Goal: Task Accomplishment & Management: Manage account settings

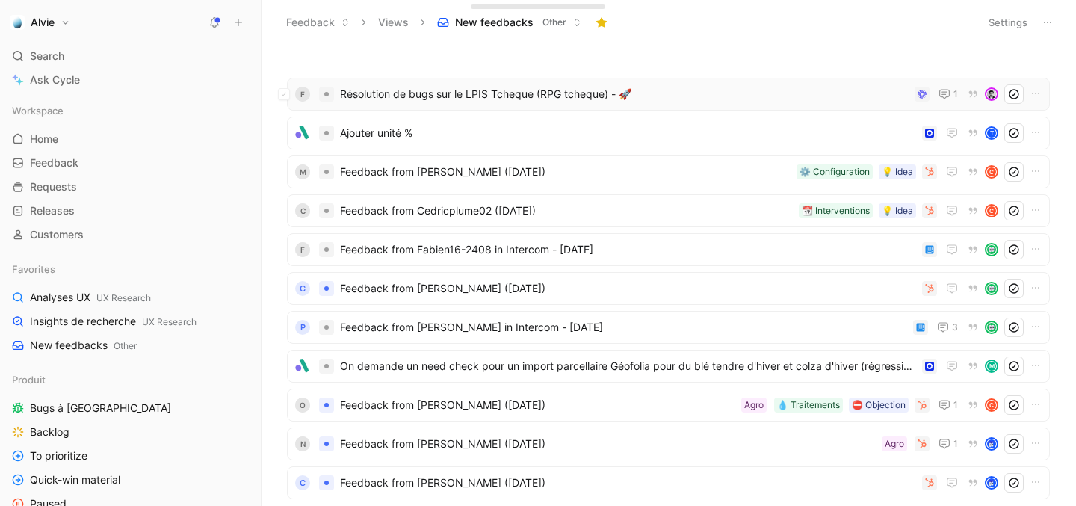
click at [466, 102] on span "Résolution de bugs sur le LPIS Tcheque (RPG tcheque) - 🚀" at bounding box center [624, 94] width 569 height 18
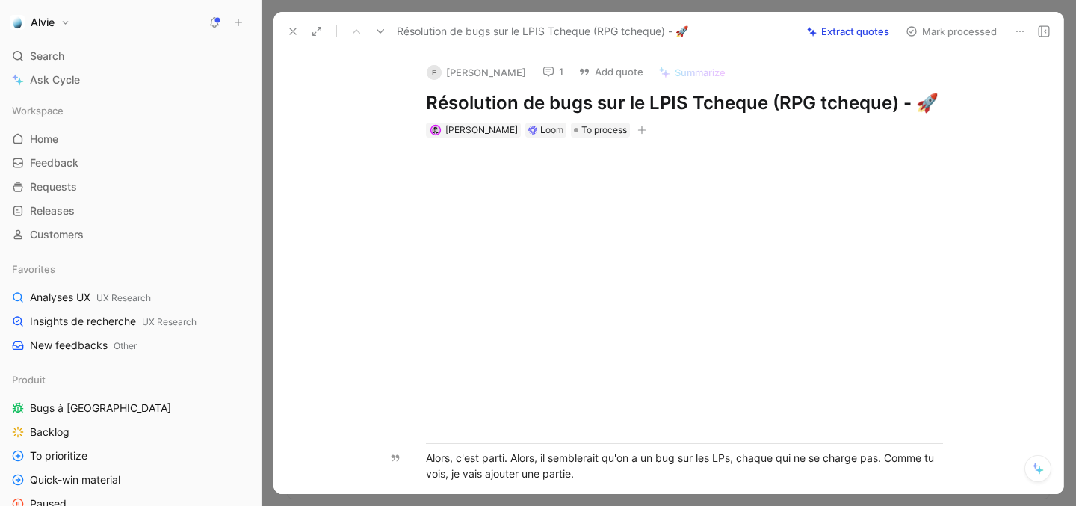
click at [641, 129] on icon "button" at bounding box center [641, 130] width 1 height 8
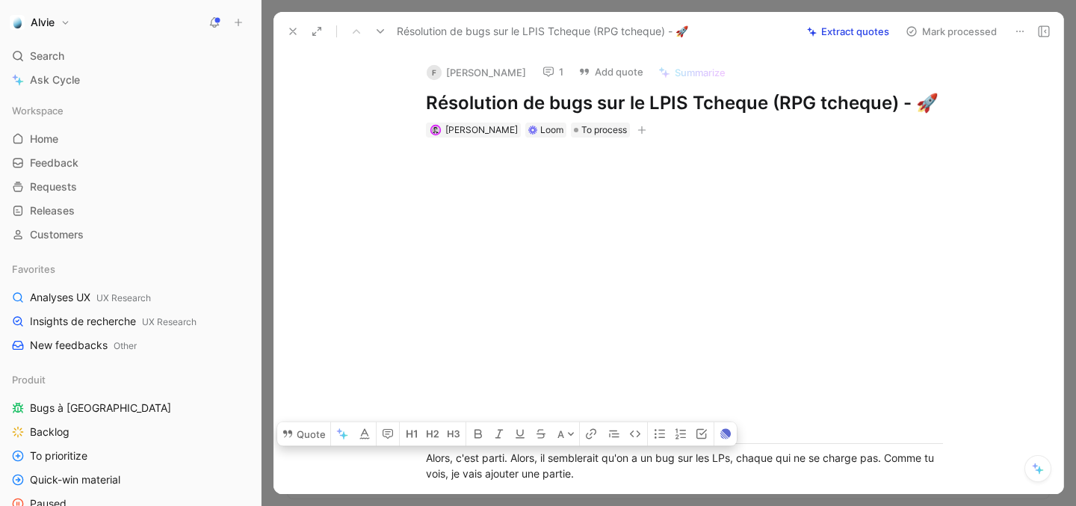
drag, startPoint x: 767, startPoint y: 277, endPoint x: 439, endPoint y: -108, distance: 506.3
click at [439, 0] on html "Alvie Search ⌘ K Ask Cycle Workspace Home G then H Feedback G then F Requests G…" at bounding box center [538, 253] width 1076 height 506
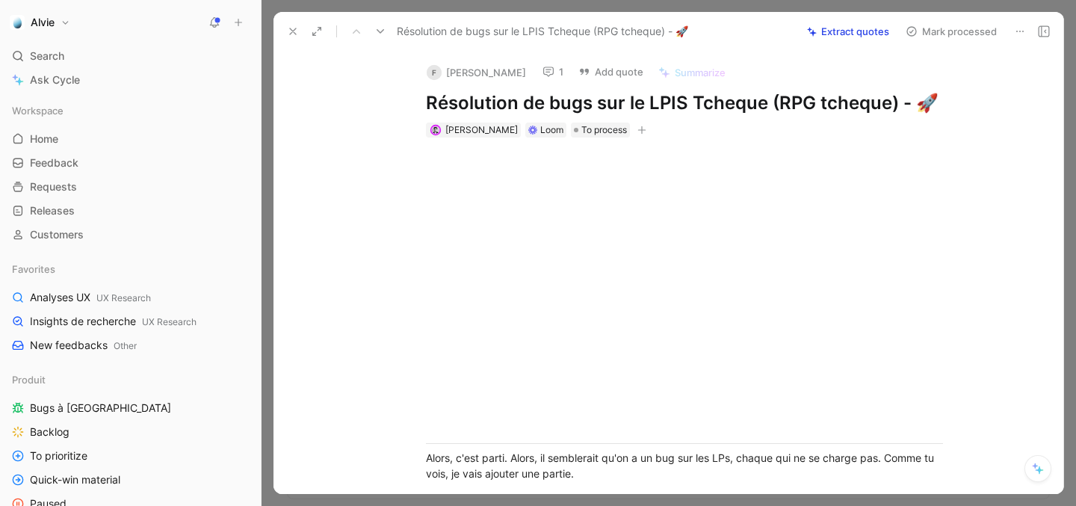
click at [652, 121] on div "[PERSON_NAME] Loom To process" at bounding box center [685, 130] width 520 height 18
click at [580, 71] on use at bounding box center [584, 72] width 9 height 6
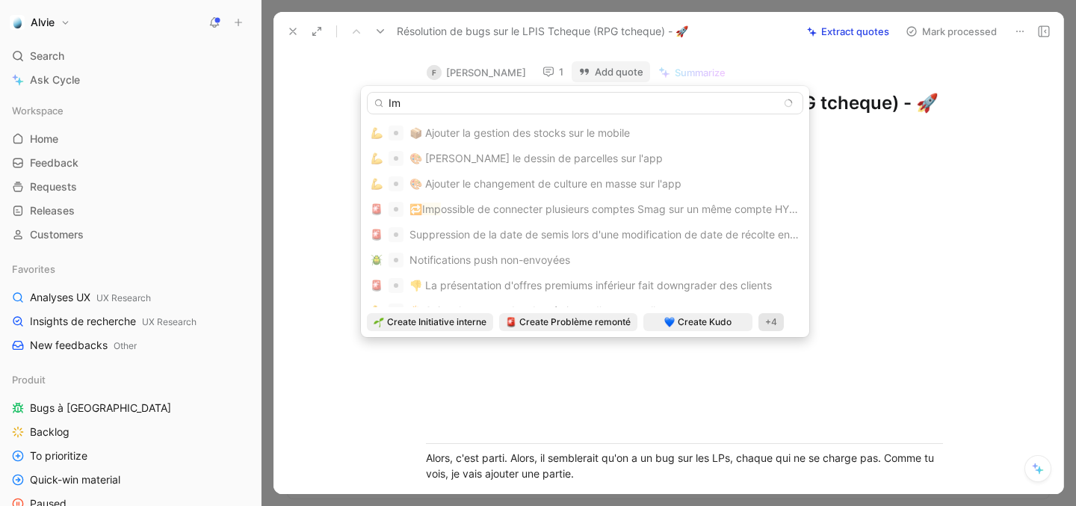
type input "I"
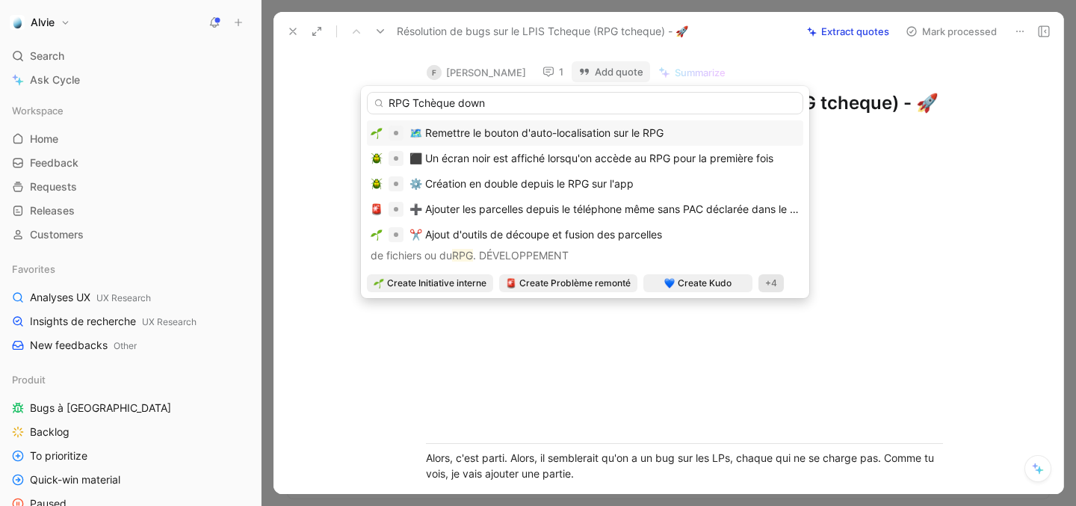
type input "RPG Tchèque down"
click at [776, 288] on div "+4" at bounding box center [771, 283] width 25 height 18
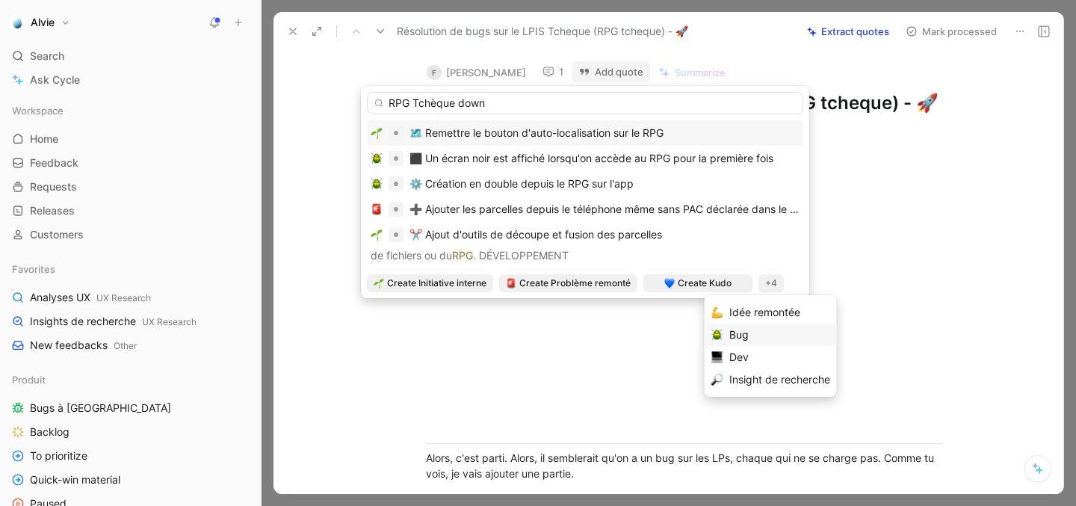
click at [764, 339] on div "Bug" at bounding box center [779, 335] width 101 height 18
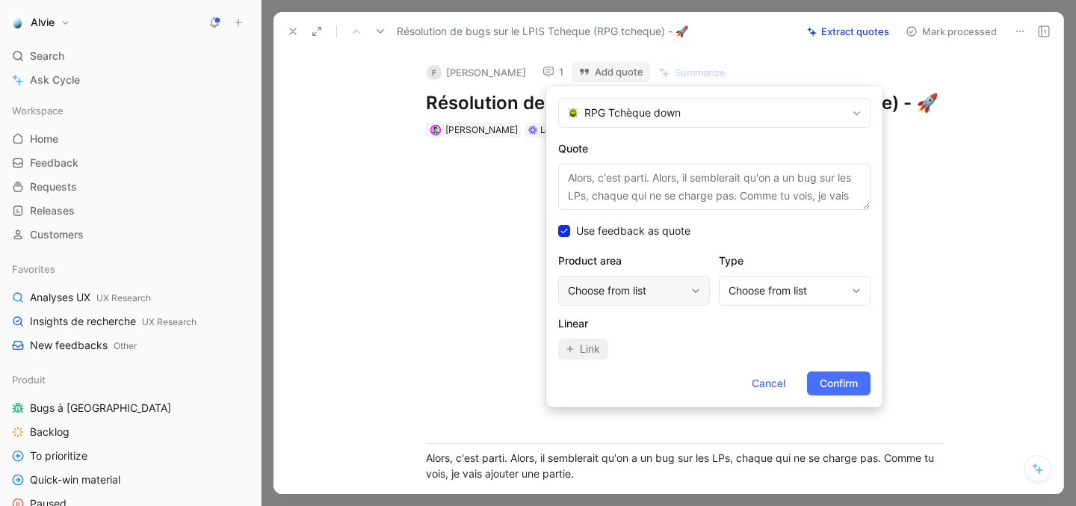
click at [656, 291] on div "Choose from list" at bounding box center [626, 291] width 117 height 18
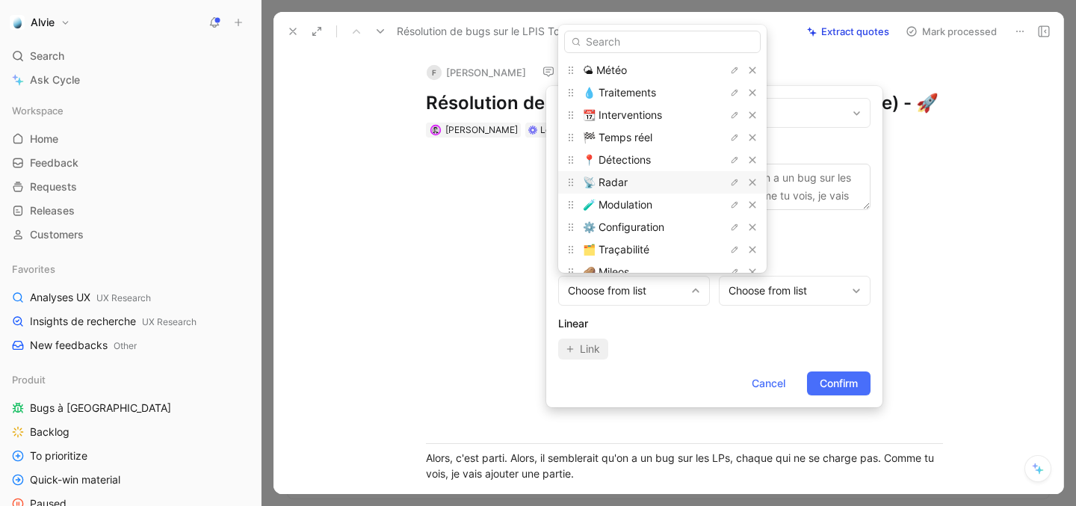
scroll to position [16, 0]
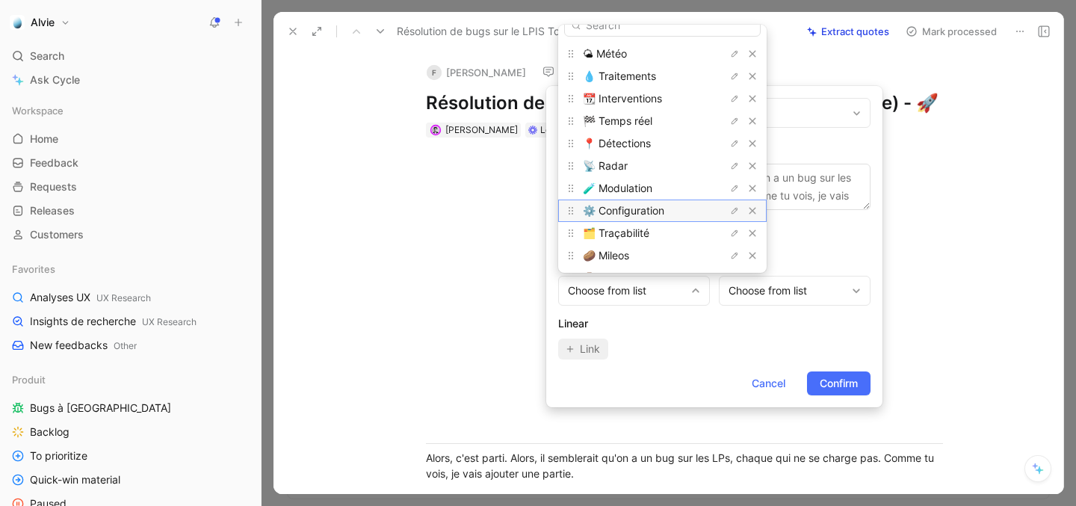
click at [657, 206] on span "⚙️ Configuration" at bounding box center [623, 210] width 81 height 13
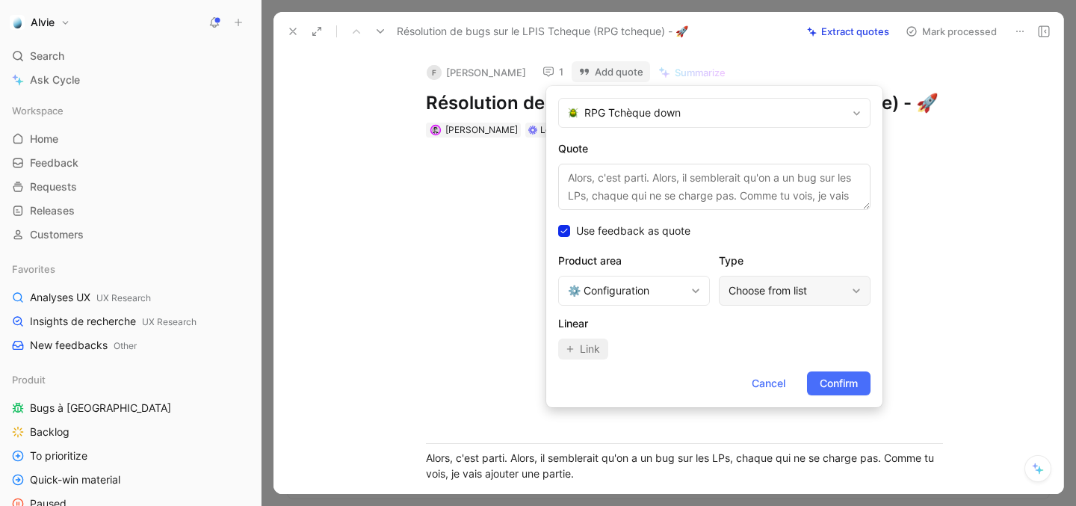
click at [764, 280] on div "Choose from list" at bounding box center [795, 291] width 152 height 30
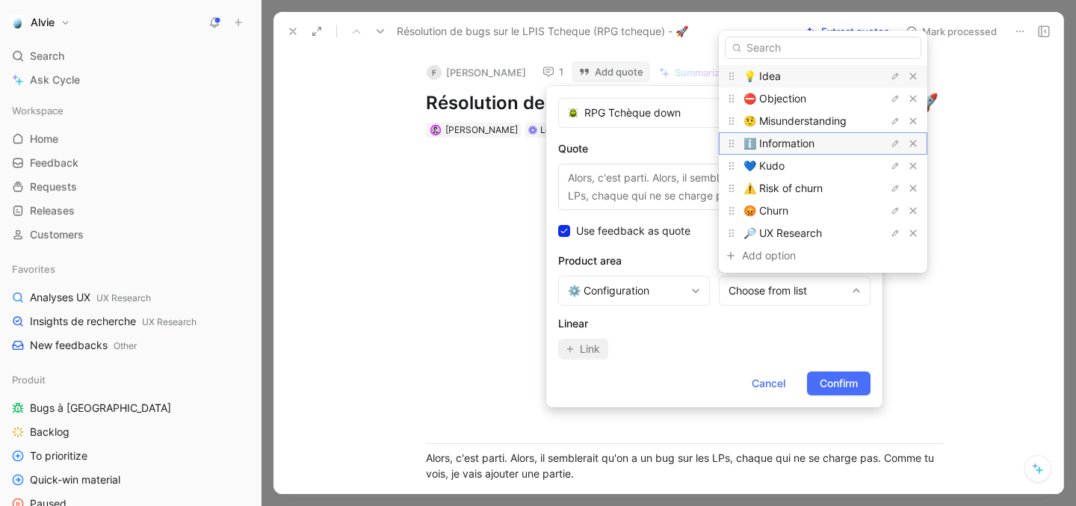
click at [806, 140] on span "ℹ️ Information" at bounding box center [779, 143] width 71 height 13
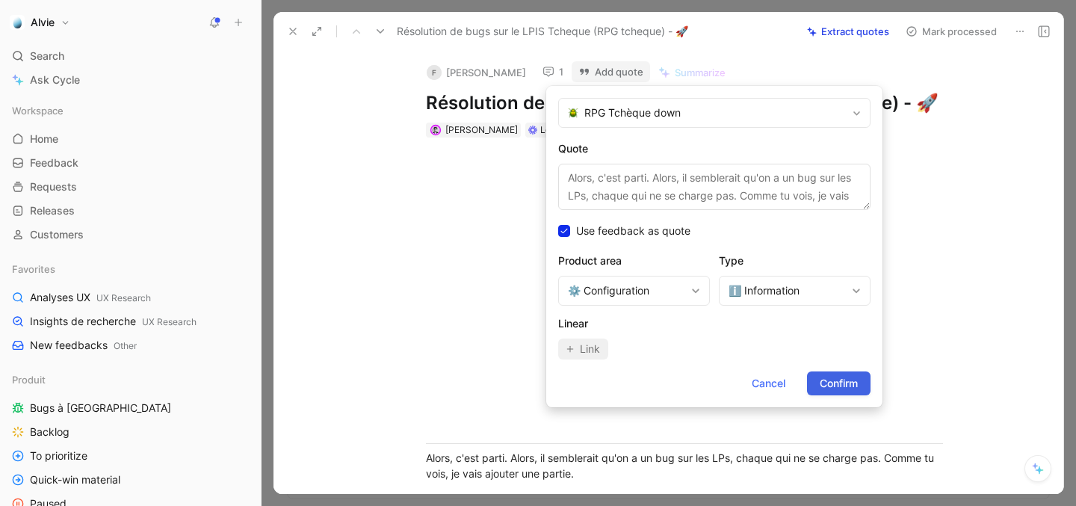
click at [831, 387] on span "Confirm" at bounding box center [839, 383] width 38 height 18
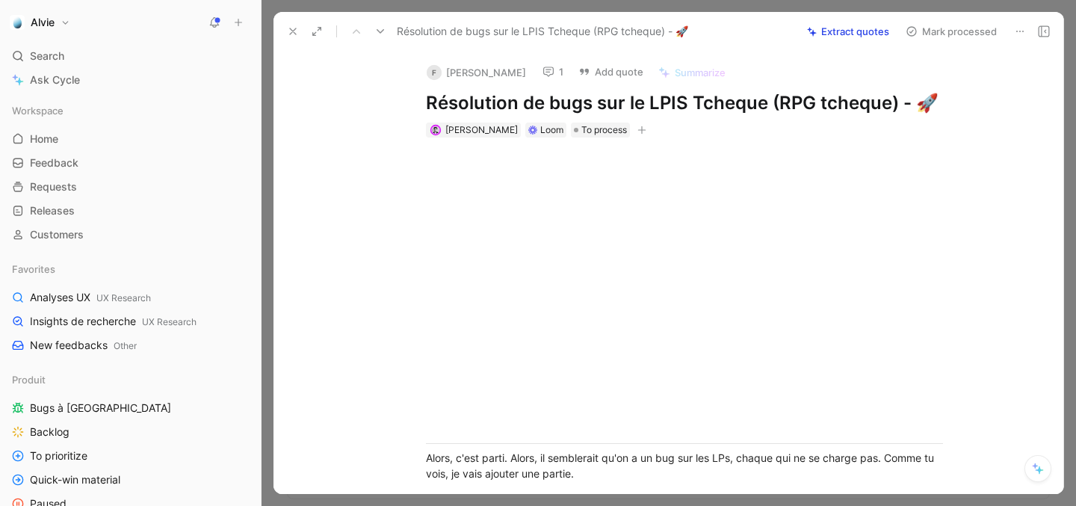
click at [443, 149] on div at bounding box center [685, 295] width 574 height 292
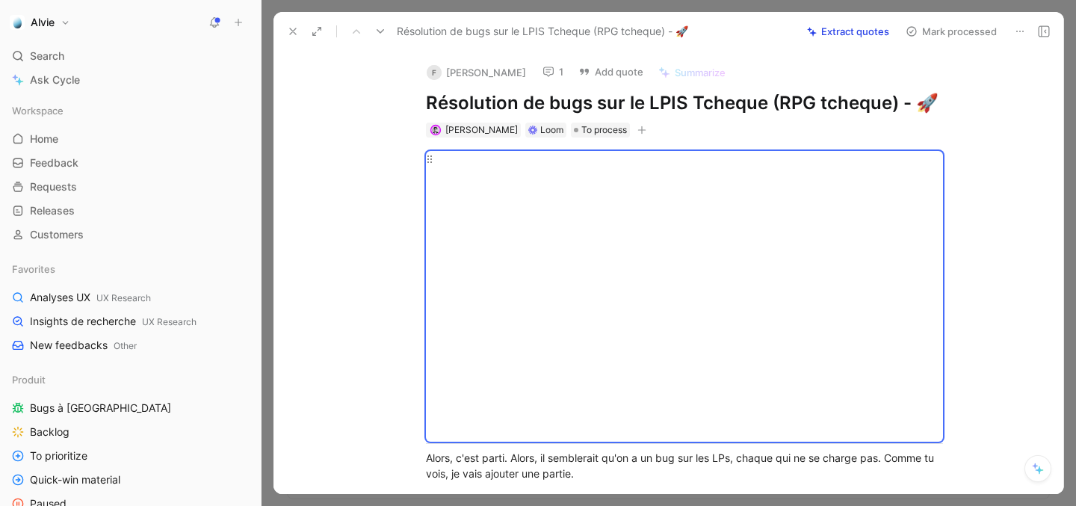
click at [407, 155] on div "Move to reorder Click to open menu" at bounding box center [685, 295] width 574 height 292
click at [451, 149] on div at bounding box center [685, 295] width 574 height 292
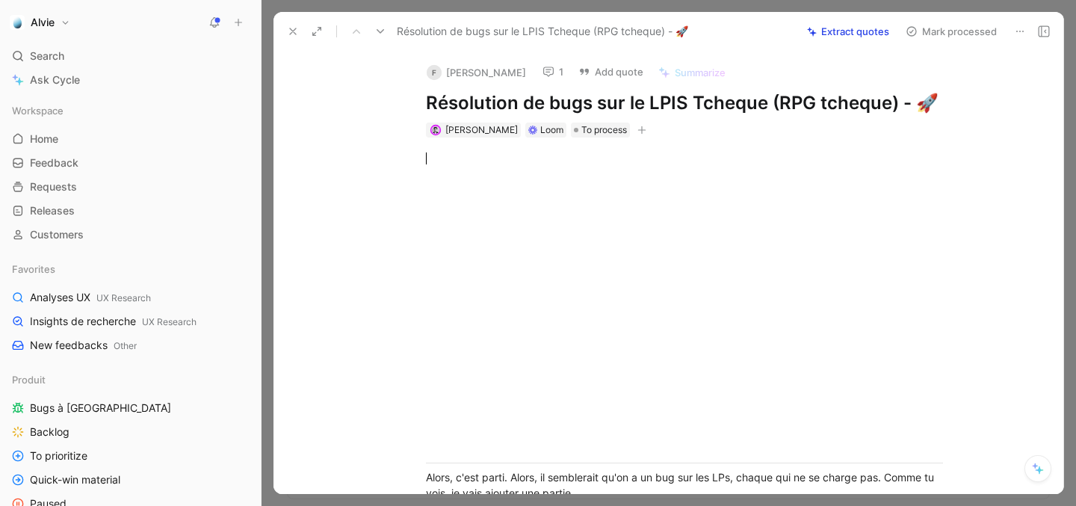
click at [351, 272] on div "Alors, c'est parti. Alors, il semblerait qu'on a un bug sur les LPs, chaque qui…" at bounding box center [684, 492] width 759 height 709
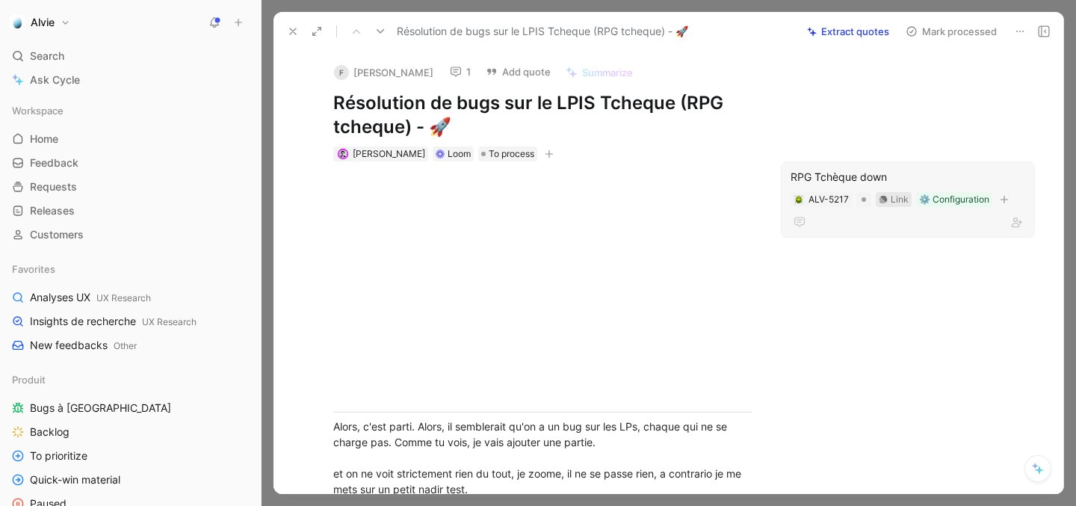
click at [885, 200] on icon at bounding box center [884, 199] width 8 height 8
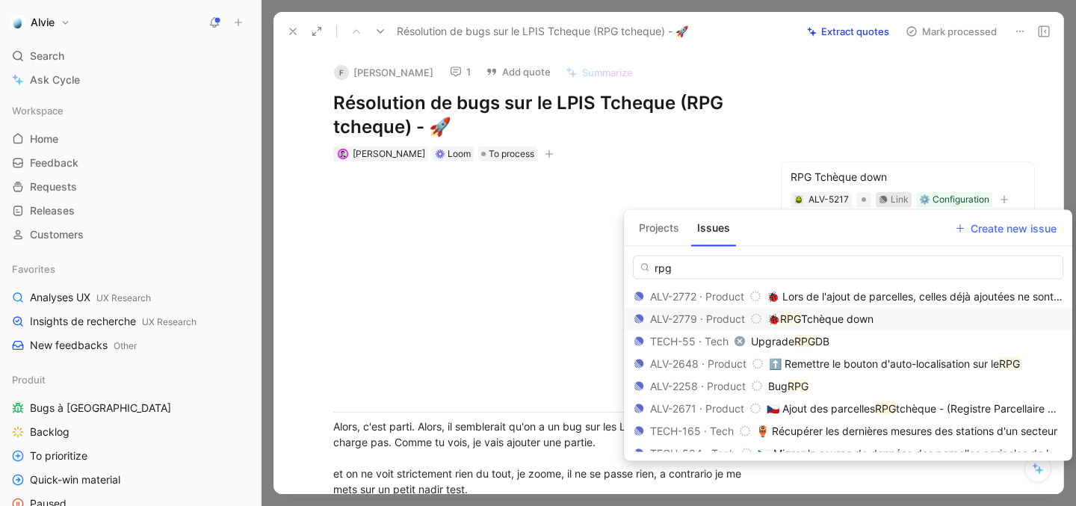
type input "rpg"
click at [850, 318] on span "Tchèque down" at bounding box center [837, 318] width 72 height 13
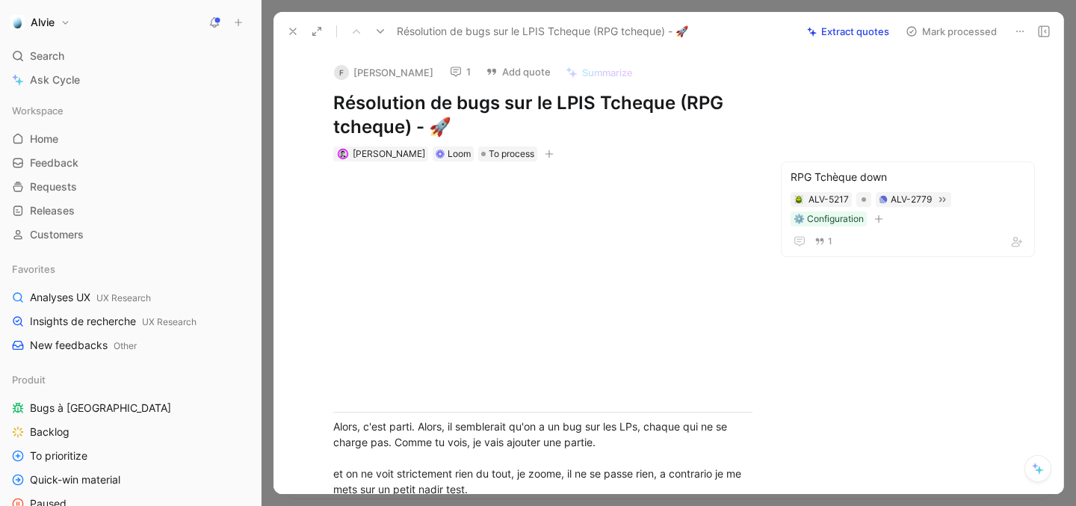
click at [215, 22] on icon at bounding box center [215, 22] width 12 height 12
click at [969, 25] on button "Mark processed" at bounding box center [951, 31] width 105 height 21
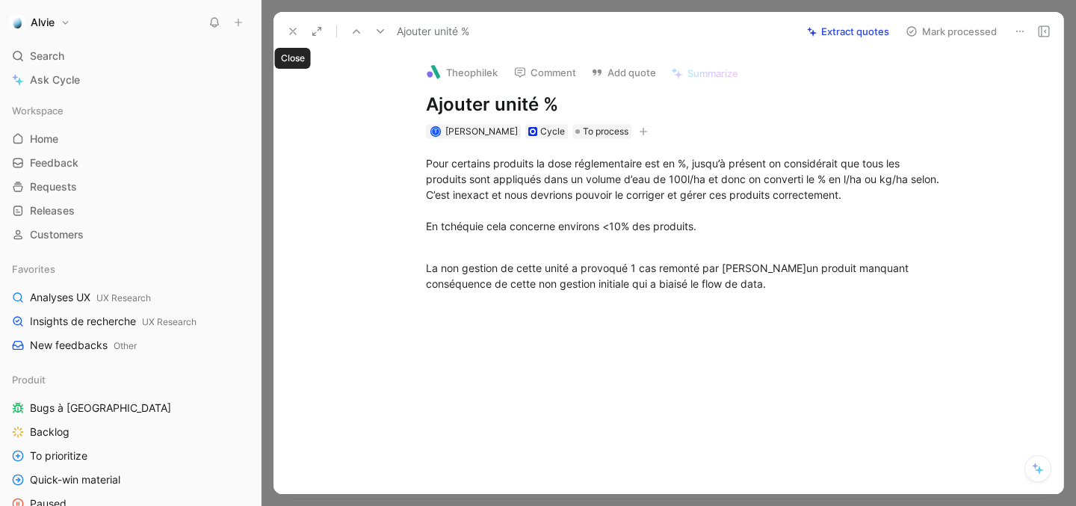
click at [290, 31] on icon at bounding box center [293, 31] width 12 height 12
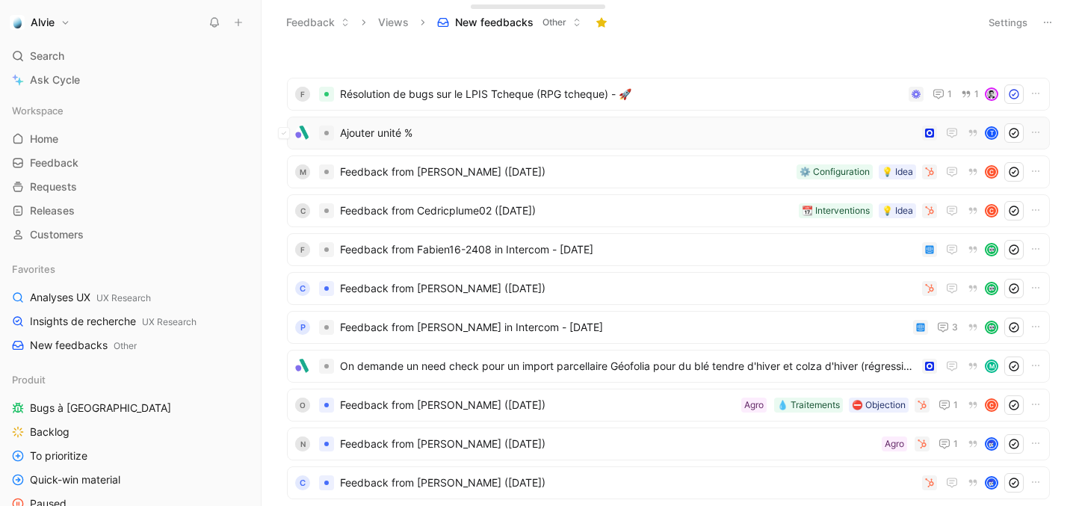
click at [390, 136] on span "Ajouter unité %" at bounding box center [628, 133] width 576 height 18
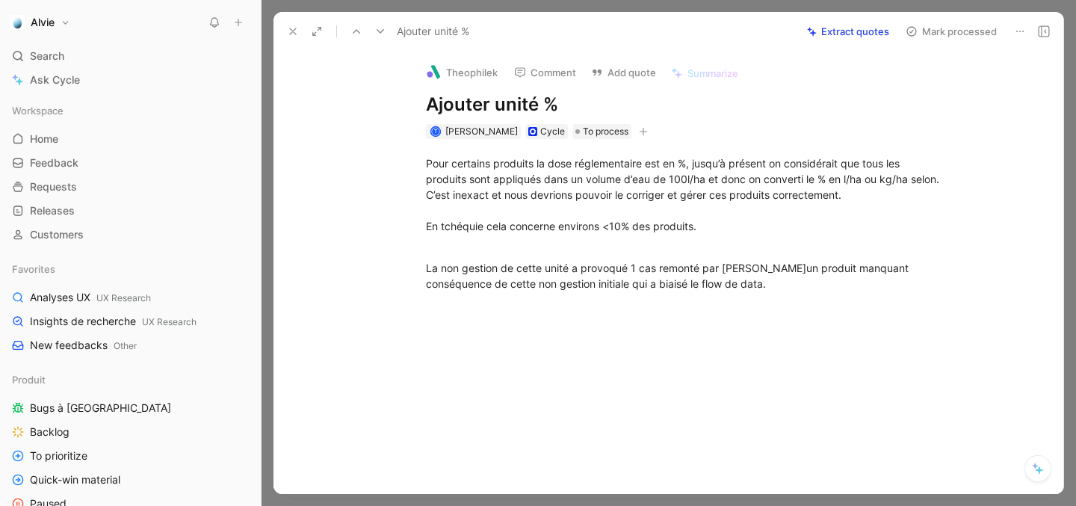
click at [1042, 26] on use at bounding box center [1044, 31] width 10 height 10
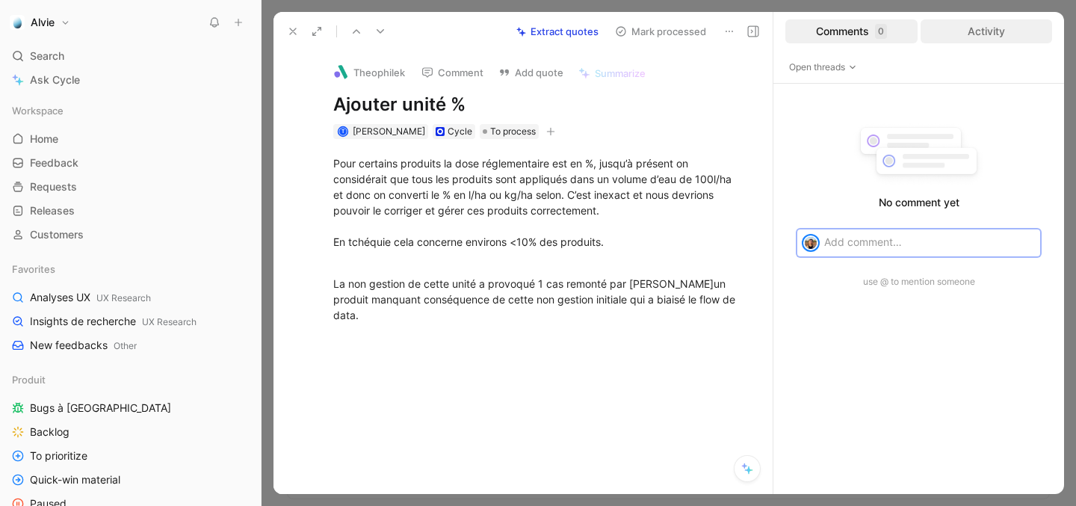
click at [1031, 28] on div "Activity" at bounding box center [987, 31] width 132 height 24
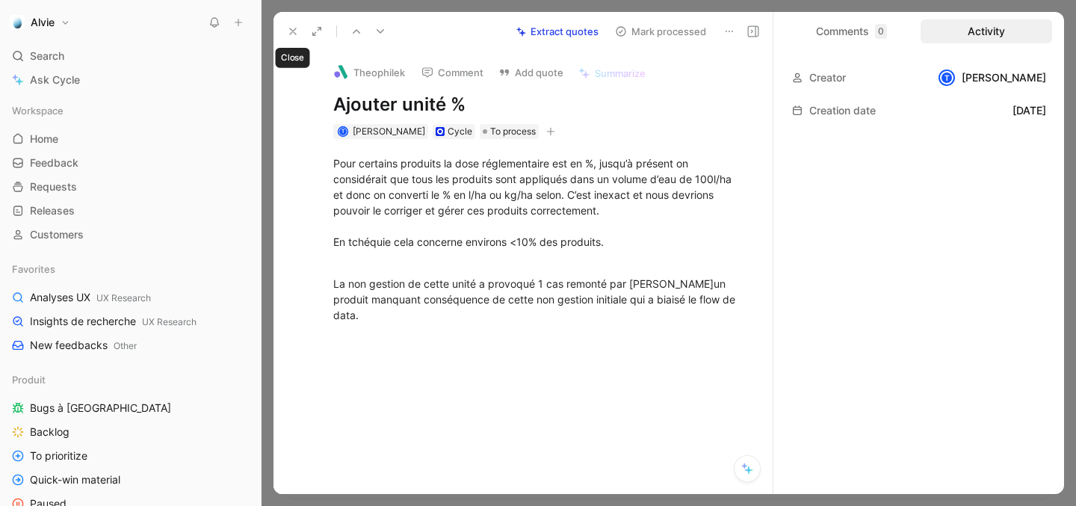
click at [296, 31] on icon at bounding box center [293, 31] width 12 height 12
